Goal: Navigation & Orientation: Go to known website

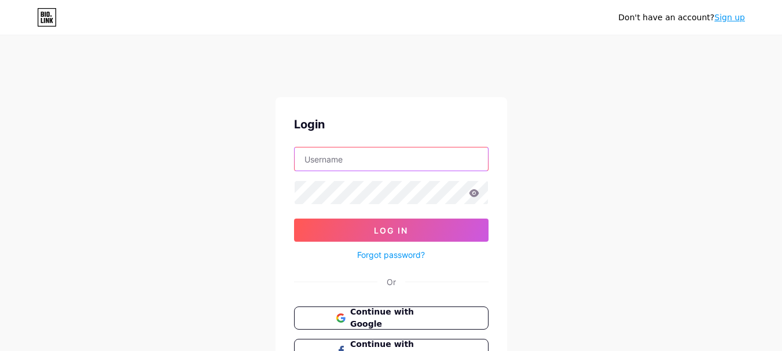
type input "[EMAIL_ADDRESS][DOMAIN_NAME]"
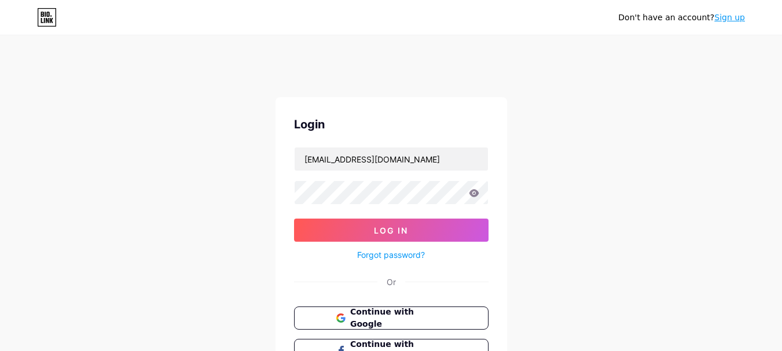
click at [470, 195] on icon at bounding box center [474, 193] width 10 height 8
click at [473, 195] on icon at bounding box center [474, 193] width 10 height 8
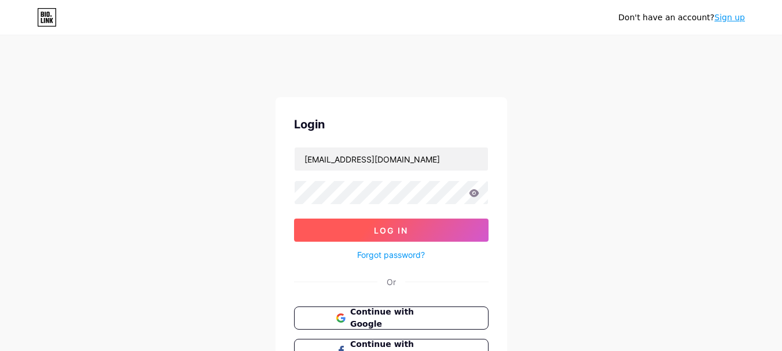
click at [414, 238] on button "Log In" at bounding box center [391, 230] width 195 height 23
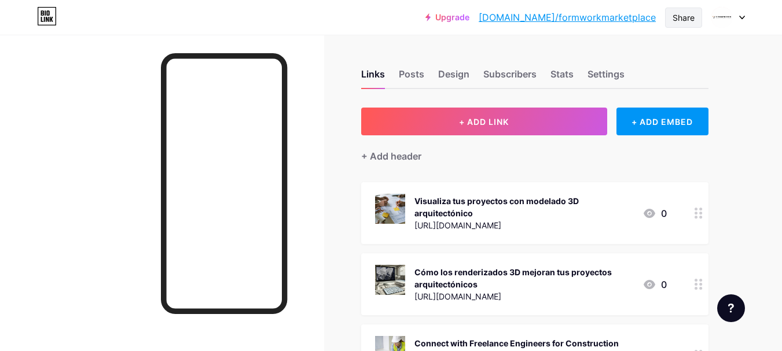
click at [691, 16] on div "Share" at bounding box center [684, 18] width 22 height 12
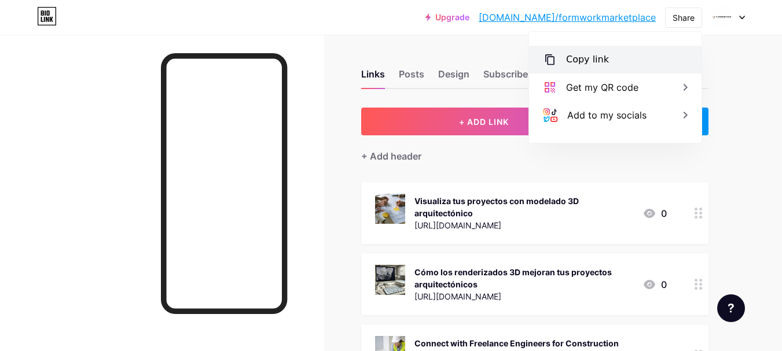
click at [594, 54] on div "Copy link" at bounding box center [587, 60] width 43 height 14
